Goal: Navigation & Orientation: Find specific page/section

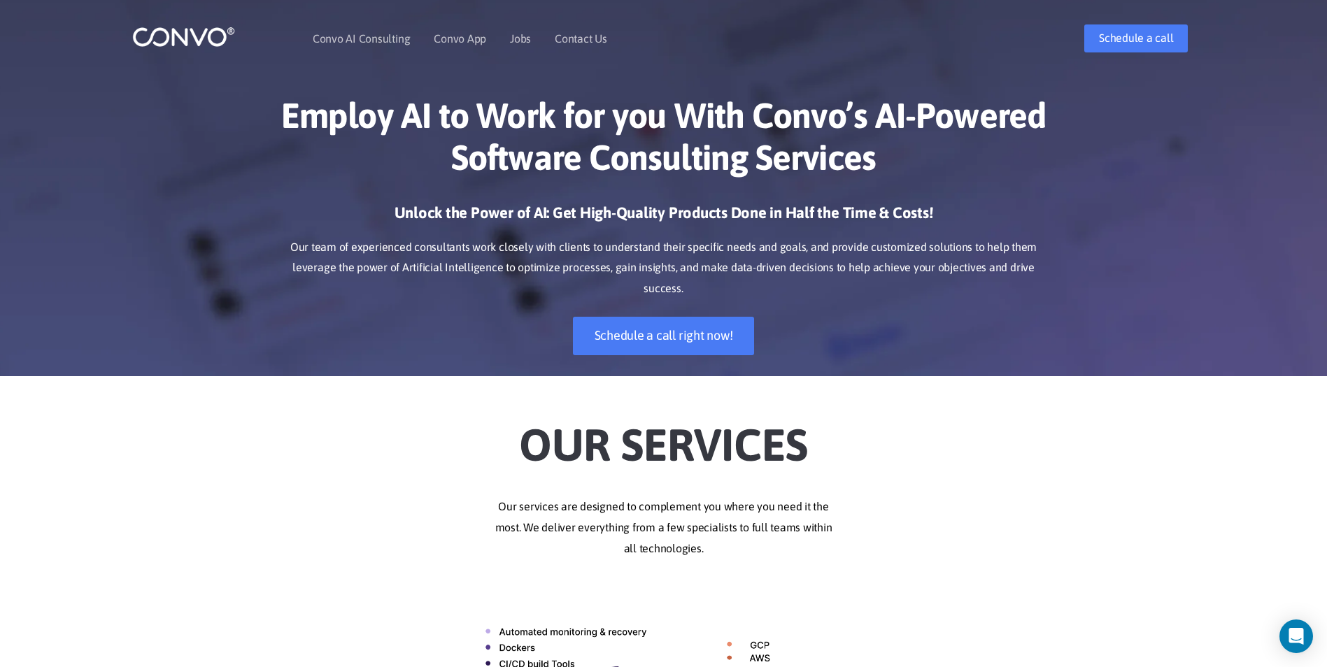
drag, startPoint x: 1237, startPoint y: 0, endPoint x: 919, endPoint y: 421, distance: 527.5
click at [919, 421] on h2 "Our Services" at bounding box center [664, 436] width 777 height 78
click at [1301, 641] on icon "Open Intercom Messenger" at bounding box center [1296, 637] width 16 height 18
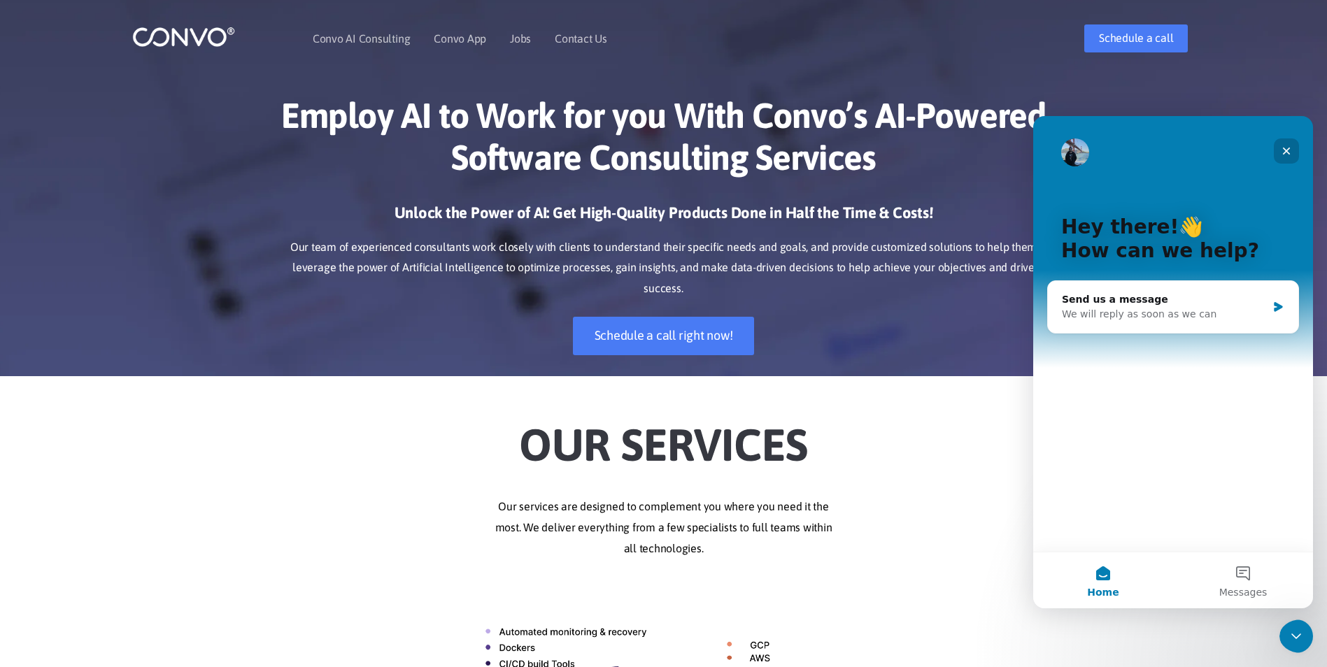
click at [1280, 150] on div "Close" at bounding box center [1286, 151] width 25 height 25
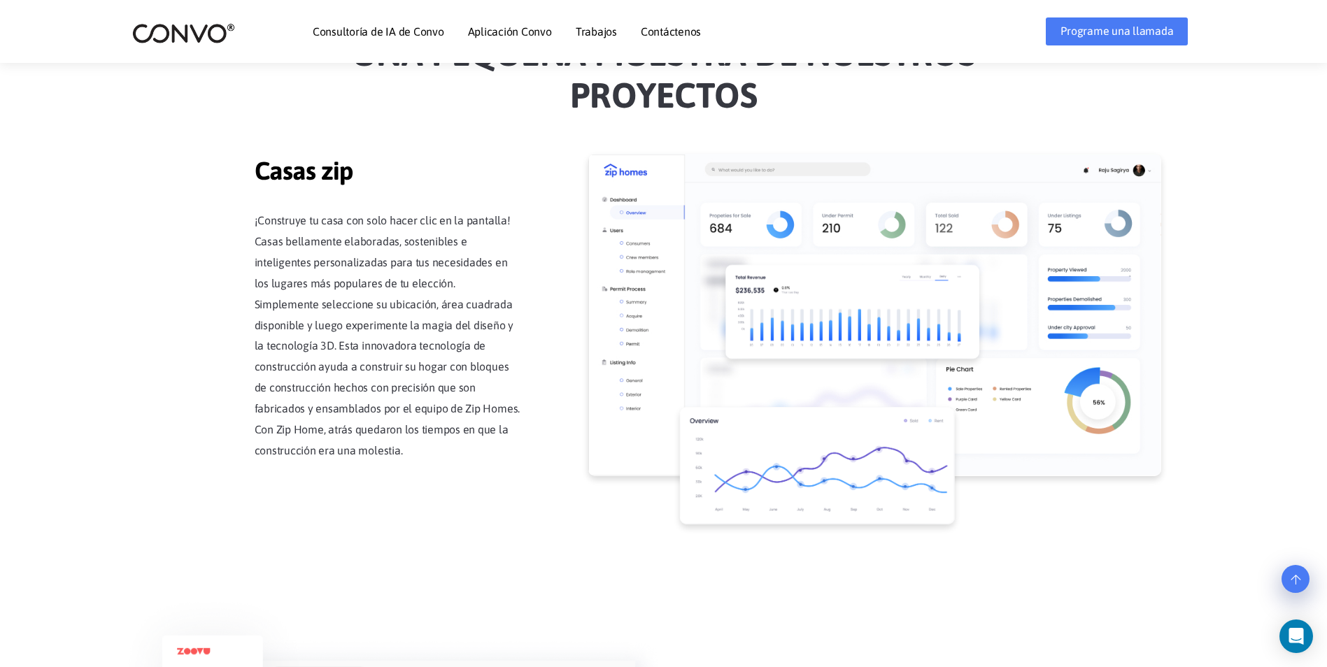
scroll to position [1259, 0]
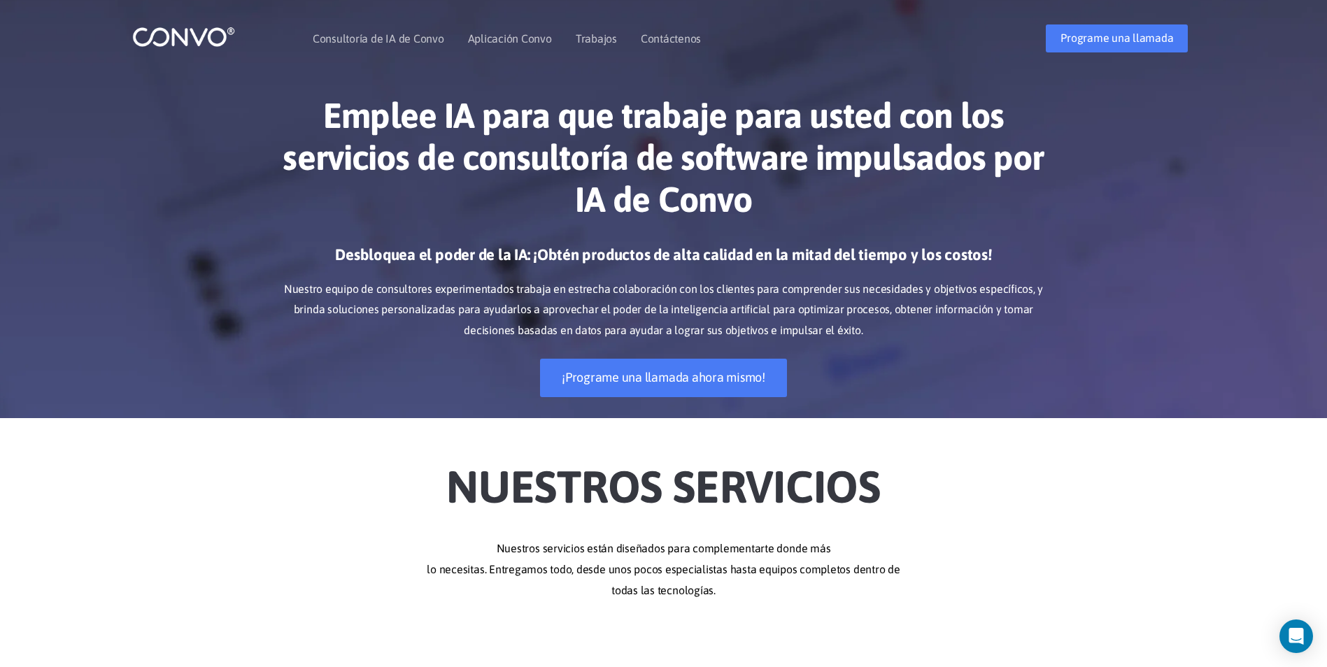
click at [1245, 64] on header "Consultoría de IA de Convo Aplicación Convo Características de la aplicación Co…" at bounding box center [663, 38] width 1327 height 77
click at [604, 45] on li "Trabajos" at bounding box center [596, 38] width 41 height 60
click at [599, 41] on link "Trabajos" at bounding box center [596, 38] width 41 height 11
